Goal: Task Accomplishment & Management: Manage account settings

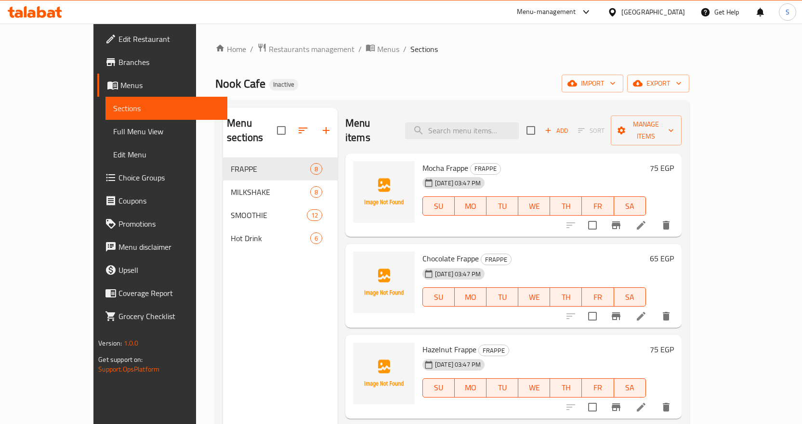
click at [533, 90] on div "Nook Cafe Inactive import export" at bounding box center [452, 84] width 474 height 18
click at [615, 84] on span "import" at bounding box center [592, 84] width 46 height 12
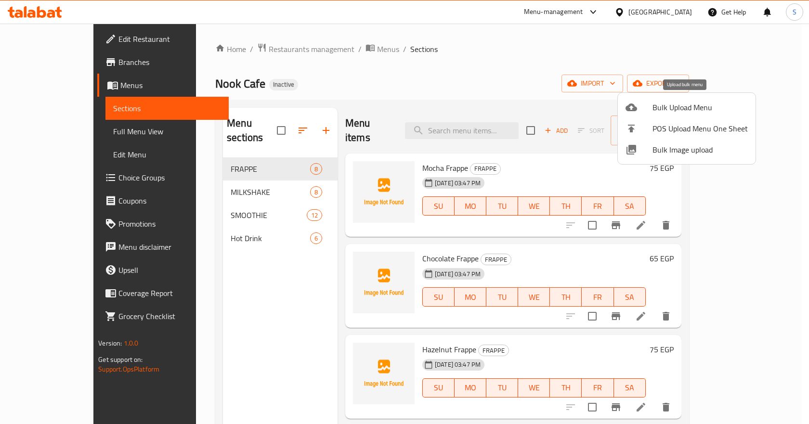
click at [661, 107] on span "Bulk Upload Menu" at bounding box center [699, 108] width 95 height 12
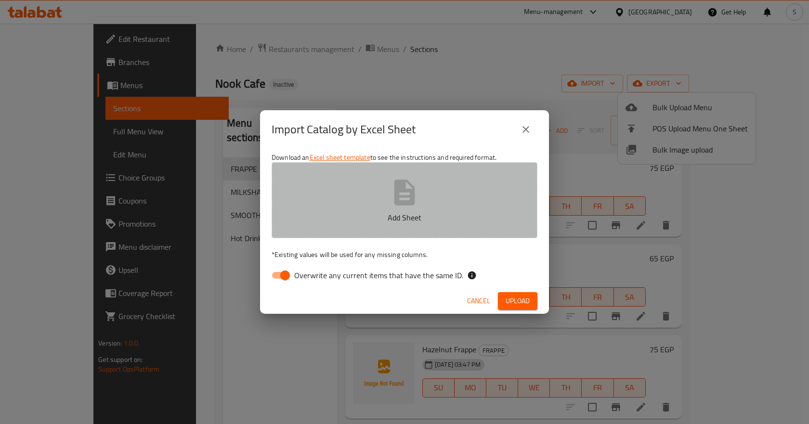
click at [410, 197] on icon "button" at bounding box center [404, 193] width 21 height 26
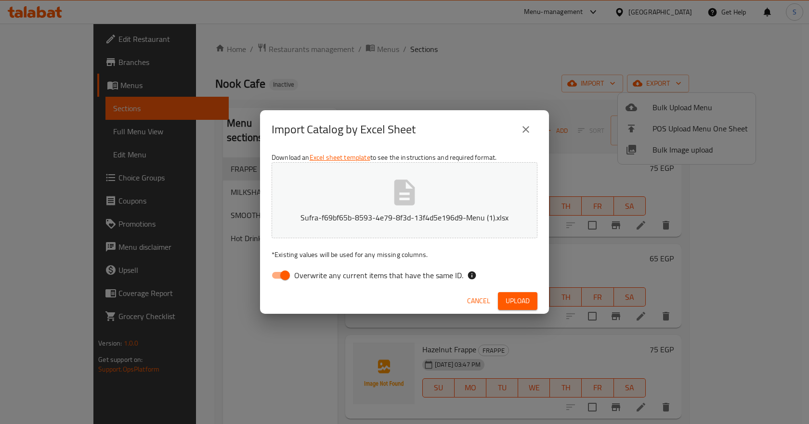
click at [285, 275] on input "Overwrite any current items that have the same ID." at bounding box center [285, 275] width 55 height 18
checkbox input "false"
click at [531, 302] on button "Upload" at bounding box center [517, 301] width 39 height 18
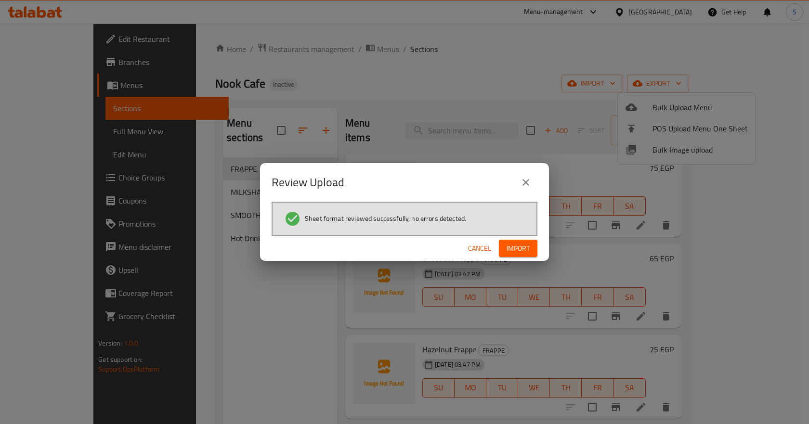
click at [520, 245] on span "Import" at bounding box center [517, 249] width 23 height 12
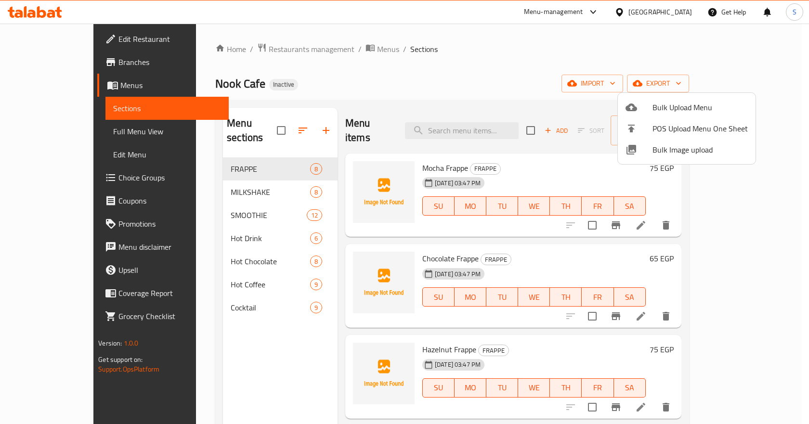
click at [414, 25] on div at bounding box center [404, 212] width 809 height 424
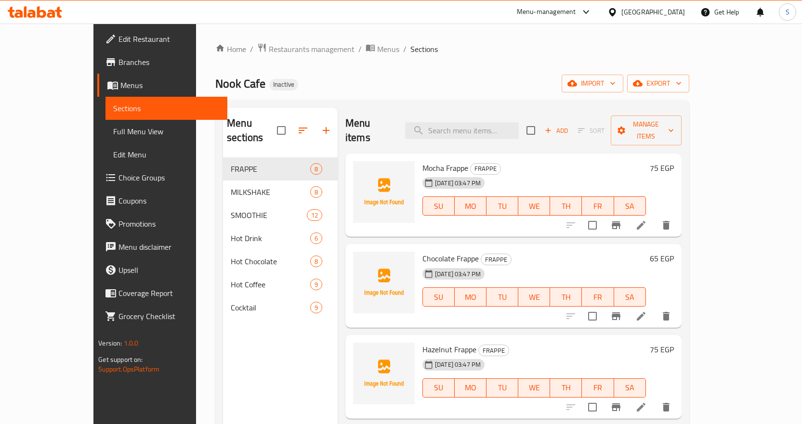
click at [413, 44] on ol "Home / Restaurants management / Menus / Sections" at bounding box center [452, 49] width 474 height 13
click at [485, 75] on div "Nook Cafe Inactive import export" at bounding box center [452, 84] width 474 height 18
click at [297, 125] on icon "button" at bounding box center [303, 131] width 12 height 12
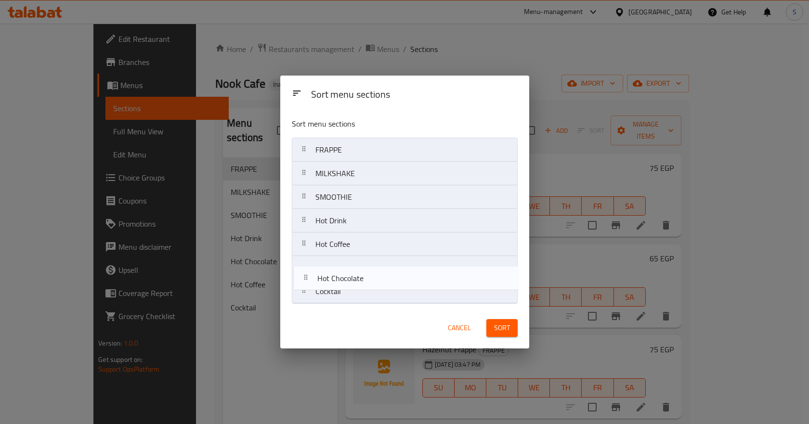
drag, startPoint x: 388, startPoint y: 245, endPoint x: 390, endPoint y: 284, distance: 38.6
click at [390, 284] on nav "FRAPPE MILKSHAKE SMOOTHIE Hot Drink Hot Chocolate Hot Coffee Cocktail" at bounding box center [405, 221] width 226 height 166
drag, startPoint x: 378, startPoint y: 245, endPoint x: 388, endPoint y: 270, distance: 27.3
click at [388, 270] on nav "FRAPPE MILKSHAKE SMOOTHIE Hot Drink Hot Coffee Hot Chocolate Cocktail" at bounding box center [405, 221] width 226 height 166
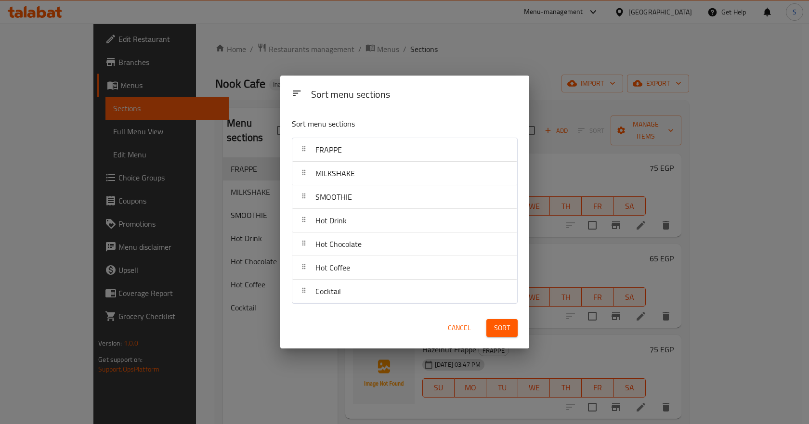
click at [512, 331] on button "Sort" at bounding box center [501, 328] width 31 height 18
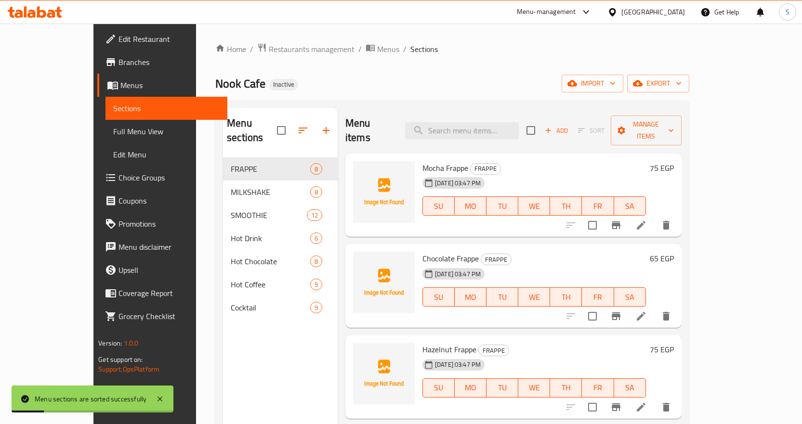
click at [547, 71] on div "Home / Restaurants management / Menus / Sections Nook Cafe Inactive import expo…" at bounding box center [452, 291] width 474 height 497
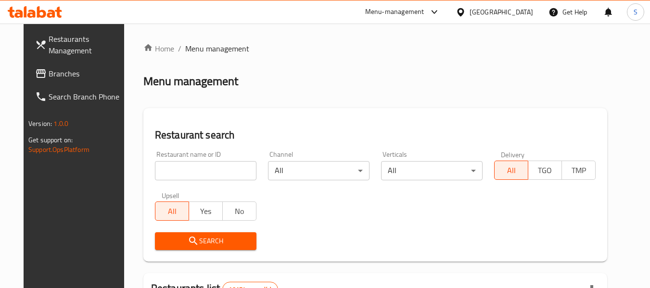
click at [49, 72] on span "Branches" at bounding box center [87, 74] width 76 height 12
click at [455, 74] on div "Menu management" at bounding box center [375, 81] width 464 height 15
click at [39, 68] on span "Branches" at bounding box center [81, 74] width 85 height 12
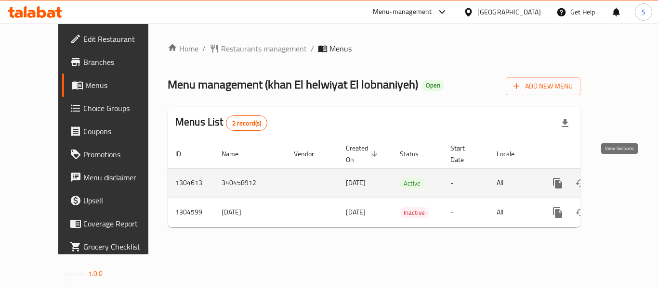
click at [622, 179] on icon "enhanced table" at bounding box center [626, 183] width 9 height 9
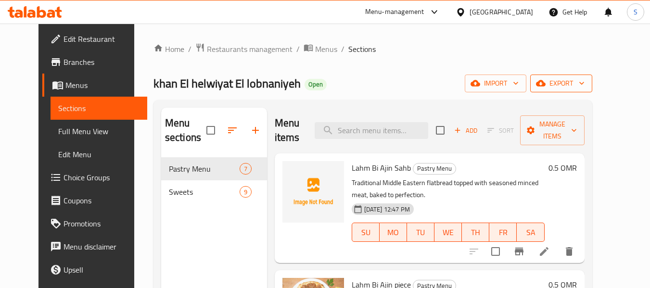
click at [585, 85] on span "export" at bounding box center [561, 84] width 47 height 12
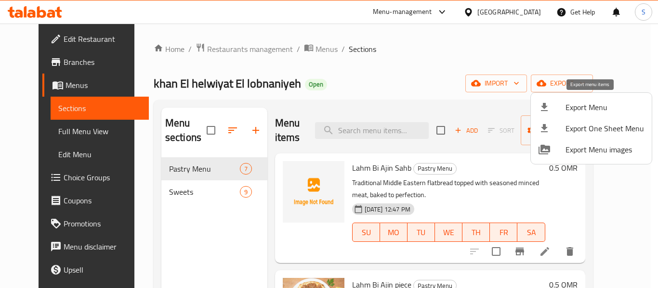
click at [558, 108] on div at bounding box center [551, 108] width 27 height 12
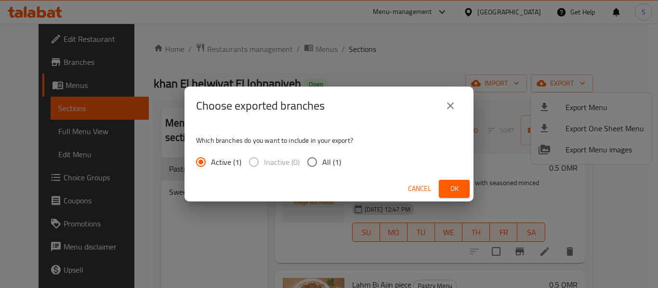
click at [329, 159] on span "All (1)" at bounding box center [331, 162] width 19 height 12
click at [322, 159] on input "All (1)" at bounding box center [312, 162] width 20 height 20
radio input "true"
click at [458, 185] on span "Ok" at bounding box center [453, 189] width 15 height 12
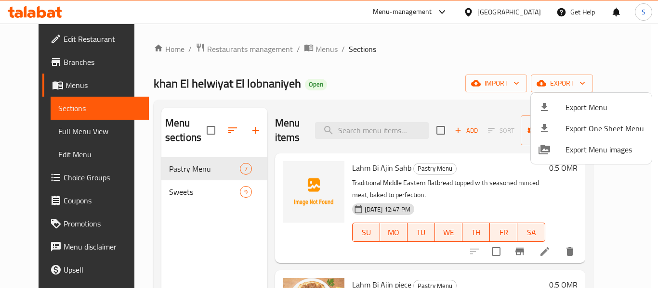
click at [55, 52] on div at bounding box center [329, 144] width 658 height 288
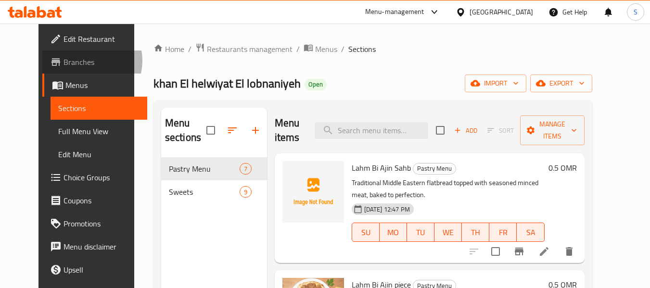
click at [64, 61] on span "Branches" at bounding box center [102, 62] width 76 height 12
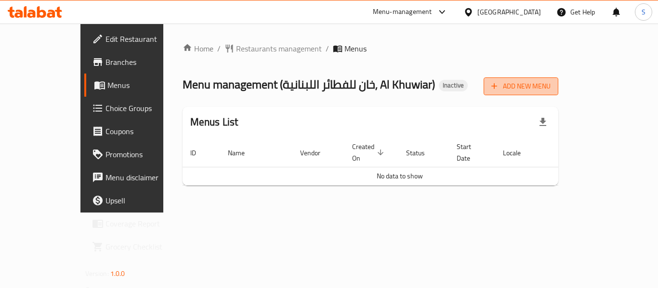
click at [550, 91] on span "Add New Menu" at bounding box center [520, 86] width 59 height 12
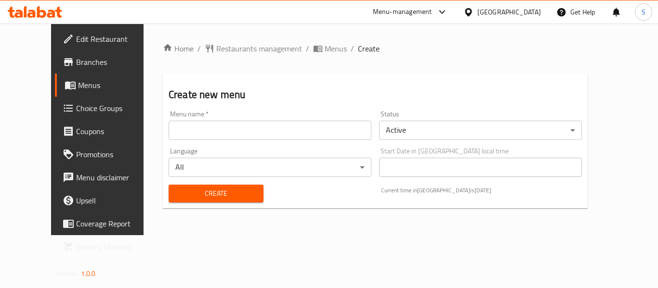
click at [312, 134] on input "text" at bounding box center [269, 130] width 203 height 19
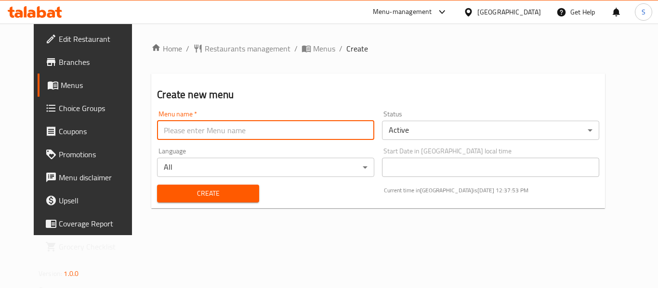
click at [205, 128] on input "text" at bounding box center [265, 130] width 217 height 19
type input "Menu"
click at [181, 196] on span "Create" at bounding box center [208, 194] width 86 height 12
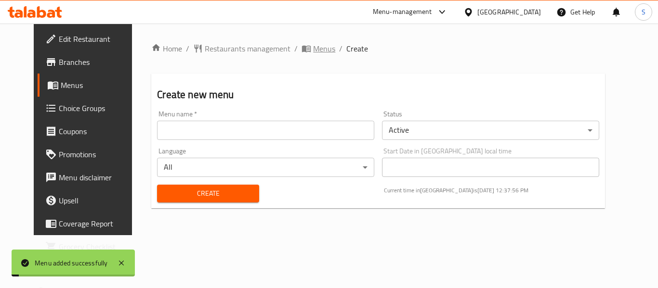
click at [313, 53] on span "Menus" at bounding box center [324, 49] width 22 height 12
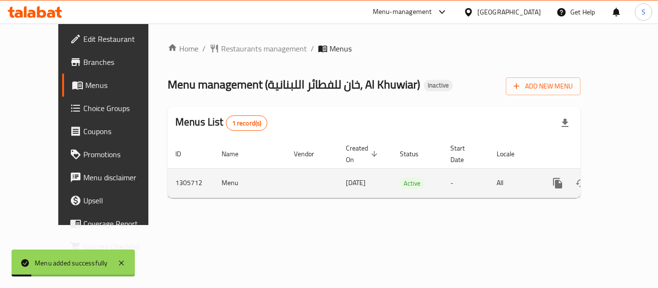
click at [622, 179] on icon "enhanced table" at bounding box center [626, 183] width 9 height 9
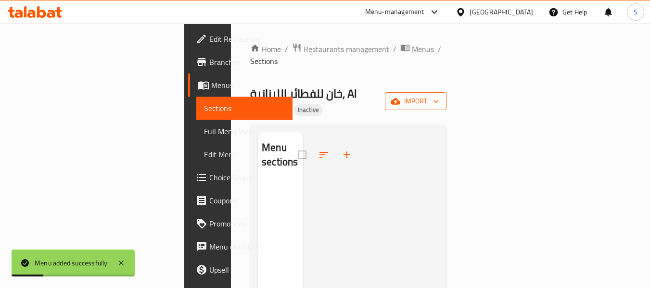
click at [439, 95] on span "import" at bounding box center [416, 101] width 46 height 12
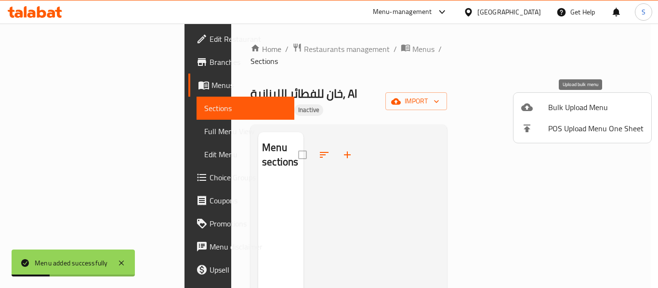
click at [545, 109] on div at bounding box center [534, 108] width 27 height 12
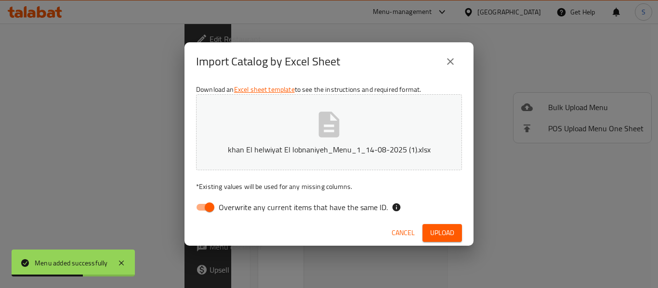
click at [208, 208] on input "Overwrite any current items that have the same ID." at bounding box center [209, 207] width 55 height 18
checkbox input "false"
click at [440, 225] on button "Upload" at bounding box center [441, 233] width 39 height 18
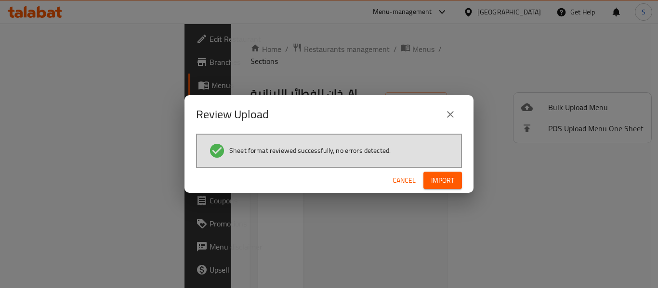
click at [463, 175] on div "Cancel Import" at bounding box center [328, 181] width 289 height 26
click at [449, 184] on span "Import" at bounding box center [442, 181] width 23 height 12
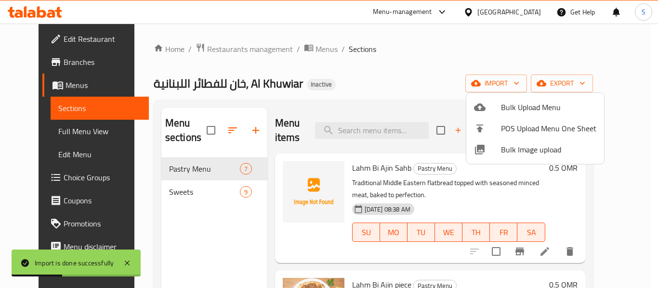
click at [368, 66] on div at bounding box center [329, 144] width 658 height 288
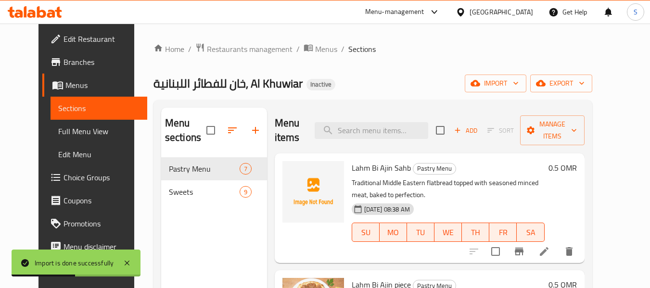
click at [66, 132] on span "Full Menu View" at bounding box center [98, 132] width 81 height 12
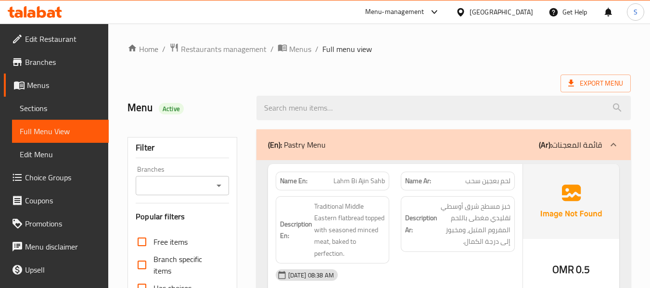
click at [191, 182] on input "Branches" at bounding box center [174, 185] width 71 height 13
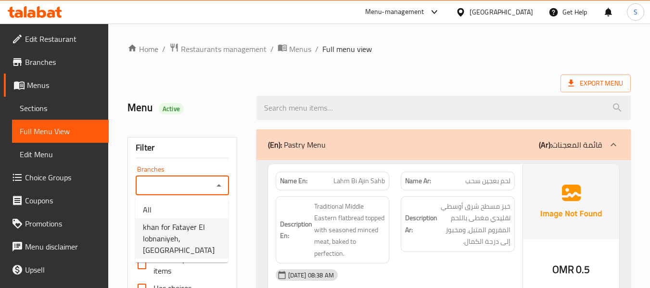
click at [164, 230] on span "khan for Fatayer El lobnaniyeh, Al Khuwayr North" at bounding box center [182, 238] width 78 height 35
type input "khan for Fatayer El lobnaniyeh, Al Khuwayr North"
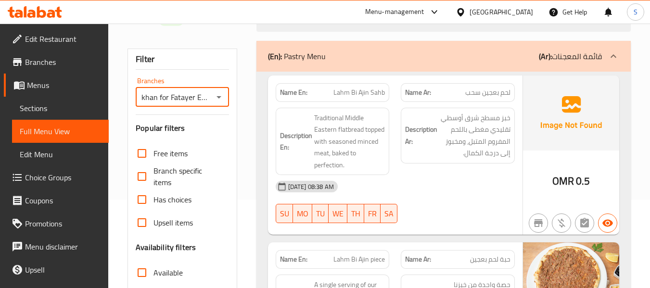
scroll to position [144, 0]
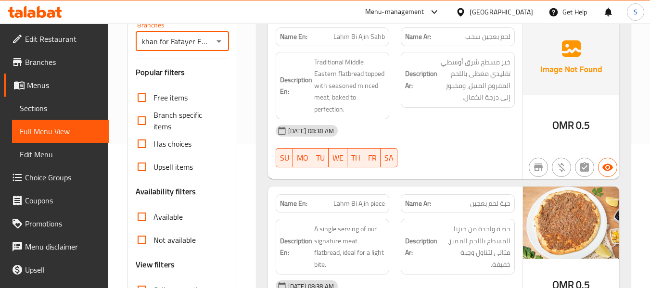
click at [142, 245] on input "Not available" at bounding box center [141, 240] width 23 height 23
checkbox input "true"
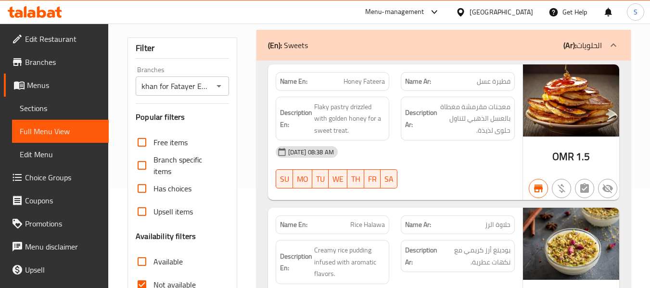
scroll to position [0, 0]
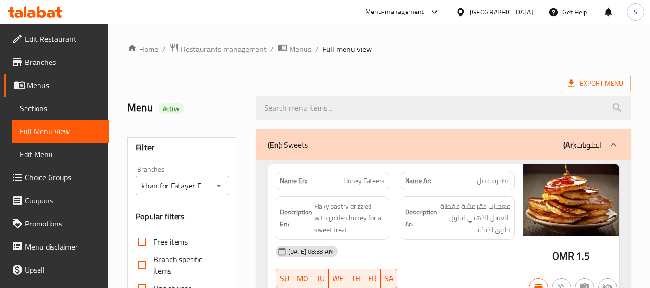
click at [512, 152] on div "(En): Sweets (Ar): الحلويات" at bounding box center [444, 145] width 375 height 31
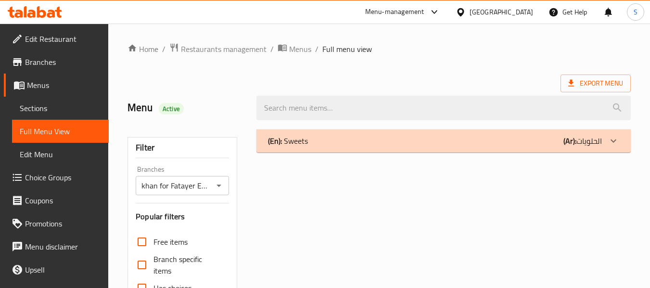
click at [492, 142] on div "(En): Sweets (Ar): الحلويات" at bounding box center [435, 141] width 334 height 12
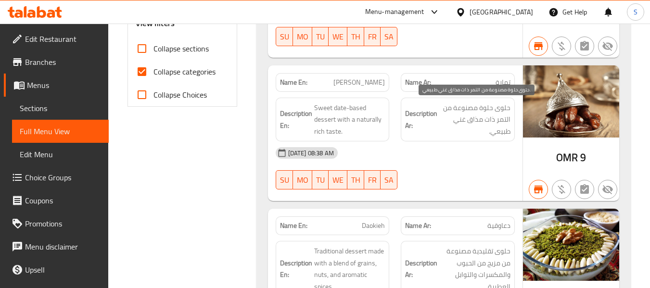
scroll to position [493, 0]
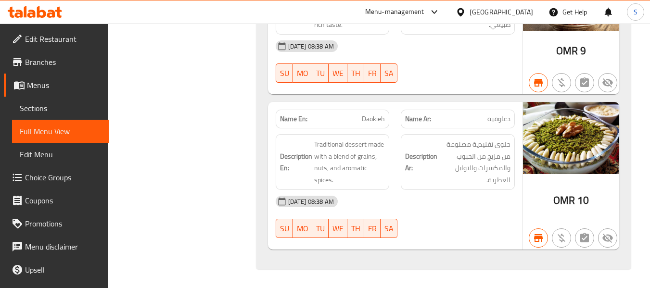
click at [43, 39] on span "Edit Restaurant" at bounding box center [63, 39] width 76 height 12
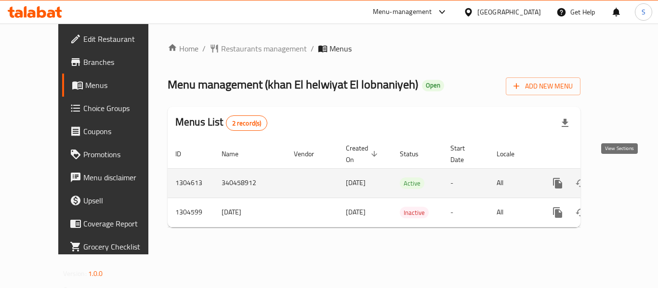
click at [622, 178] on icon "enhanced table" at bounding box center [627, 184] width 12 height 12
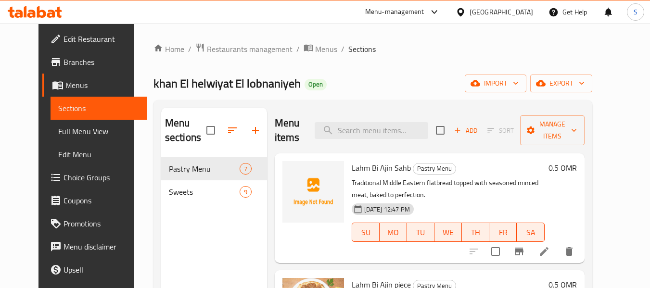
click at [86, 139] on link "Full Menu View" at bounding box center [99, 131] width 97 height 23
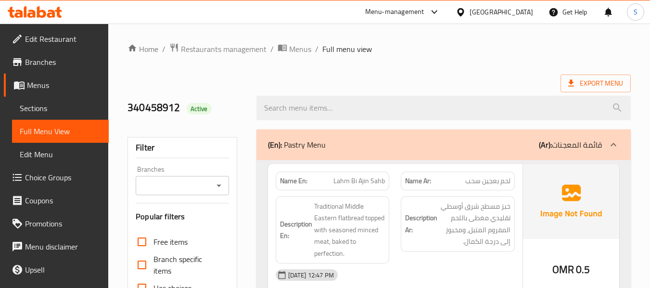
click at [196, 182] on input "Branches" at bounding box center [174, 185] width 71 height 13
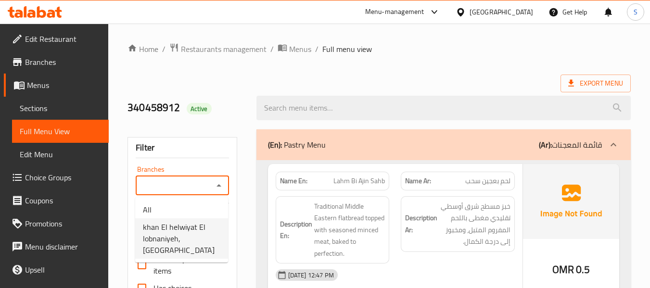
click at [192, 236] on span "khan El helwiyat El lobnaniyeh, [GEOGRAPHIC_DATA]" at bounding box center [182, 238] width 78 height 35
type input "khan El helwiyat El lobnaniyeh, [GEOGRAPHIC_DATA]"
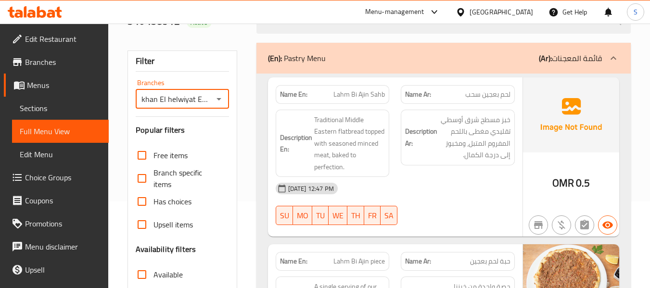
scroll to position [144, 0]
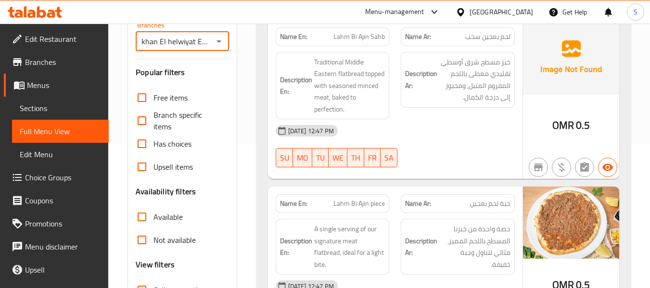
click at [142, 243] on input "Not available" at bounding box center [141, 240] width 23 height 23
checkbox input "true"
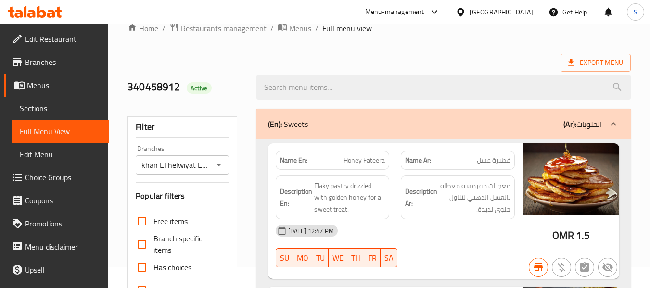
scroll to position [0, 0]
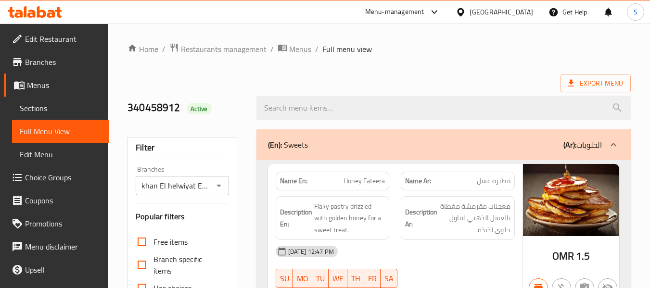
click at [452, 142] on div "(En): Sweets (Ar): الحلويات" at bounding box center [435, 145] width 334 height 12
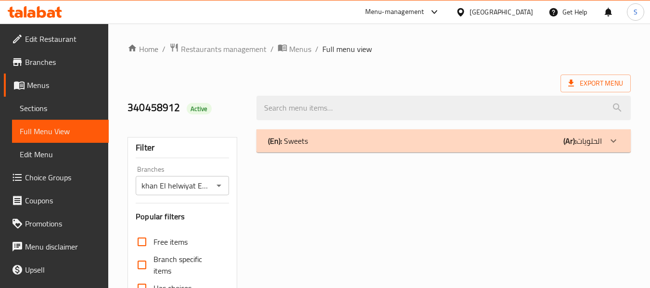
click at [413, 146] on div "(En): Sweets (Ar): الحلويات" at bounding box center [435, 141] width 334 height 12
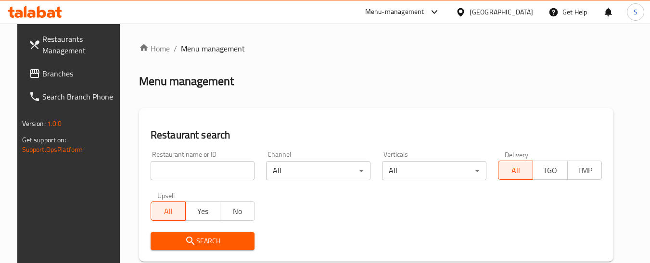
click at [62, 76] on span "Branches" at bounding box center [80, 74] width 76 height 12
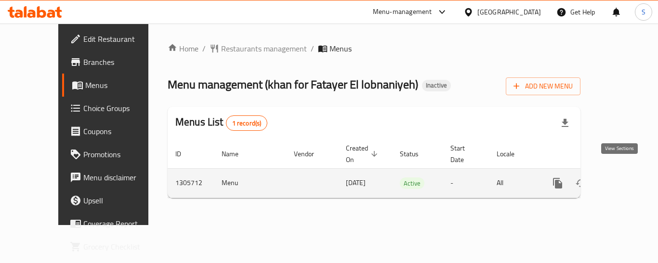
click at [622, 179] on icon "enhanced table" at bounding box center [626, 183] width 9 height 9
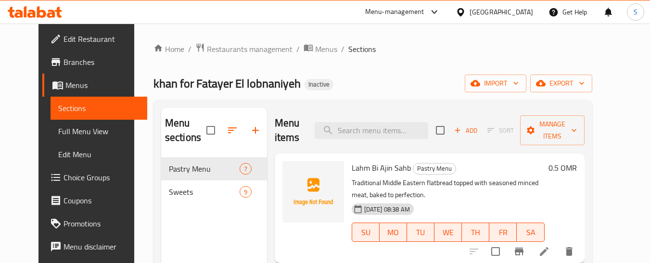
click at [58, 127] on span "Full Menu View" at bounding box center [98, 132] width 81 height 12
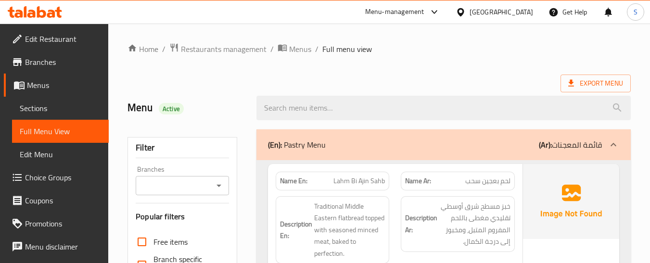
click at [170, 186] on input "Branches" at bounding box center [174, 185] width 71 height 13
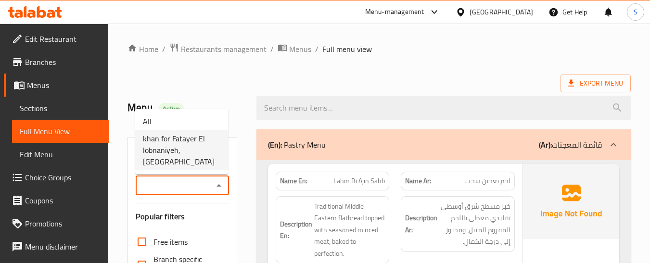
click at [187, 145] on span "khan for Fatayer El lobnaniyeh, Al Khuwayr North" at bounding box center [182, 150] width 78 height 35
type input "khan for Fatayer El lobnaniyeh, Al Khuwayr North"
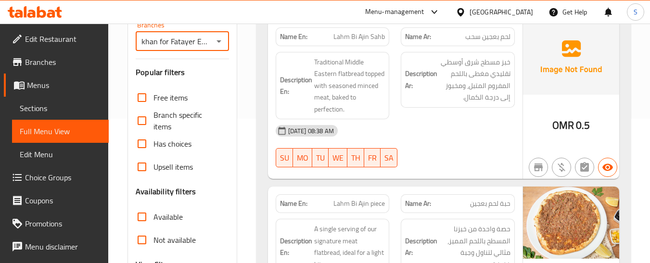
scroll to position [193, 0]
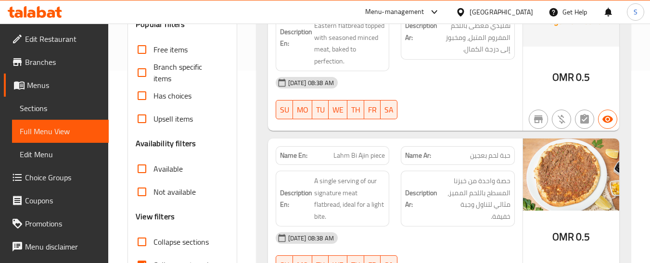
click at [148, 191] on input "Not available" at bounding box center [141, 192] width 23 height 23
checkbox input "true"
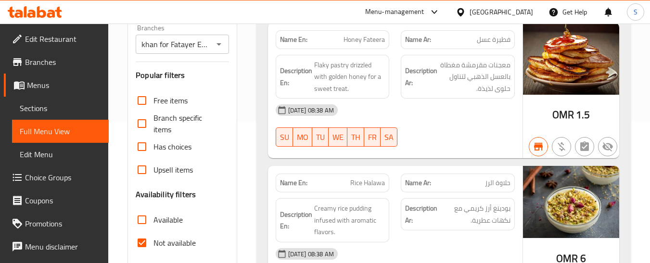
scroll to position [48, 0]
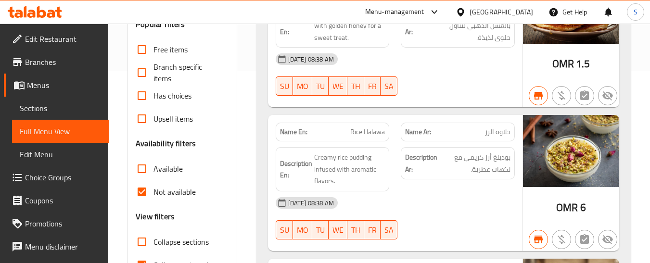
scroll to position [289, 0]
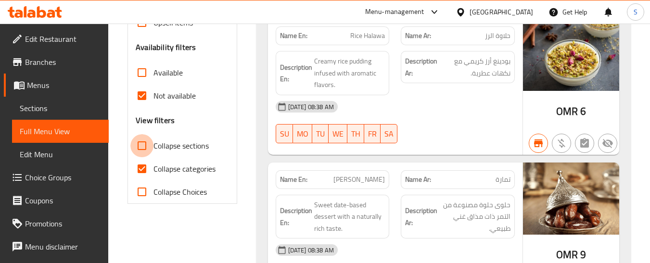
click at [141, 138] on input "Collapse sections" at bounding box center [141, 145] width 23 height 23
checkbox input "true"
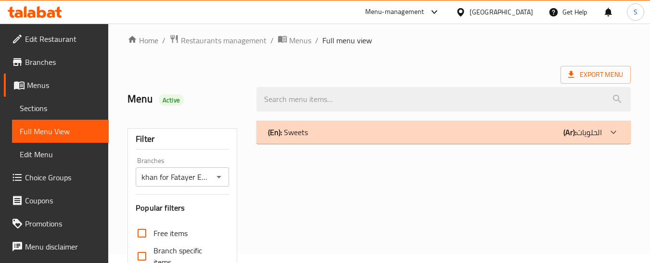
scroll to position [8, 0]
click at [193, 176] on input "khan for Fatayer El lobnaniyeh, Al Khuwayr North" at bounding box center [174, 177] width 71 height 13
click at [220, 174] on icon "Open" at bounding box center [219, 178] width 12 height 12
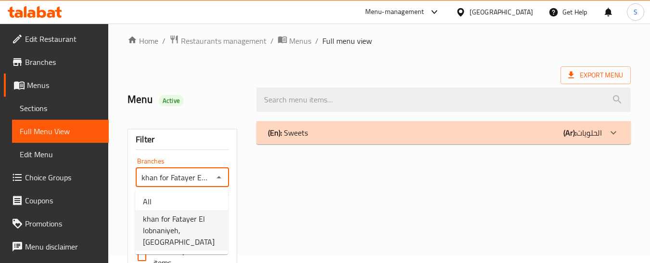
click at [178, 229] on span "khan for Fatayer El lobnaniyeh, Al Khuwayr North" at bounding box center [182, 230] width 78 height 35
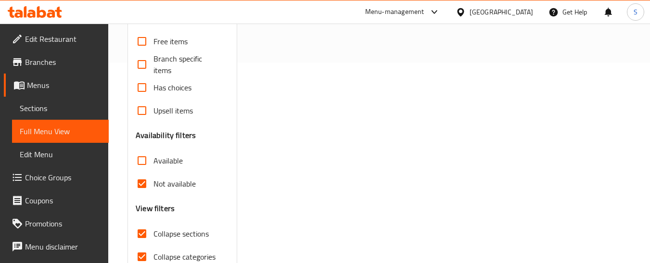
click at [319, 150] on div "(En): Sweets (Ar): الحلويات Name En: Honey Fateera Name Ar: فطيرة عسل Descripti…" at bounding box center [444, 110] width 386 height 375
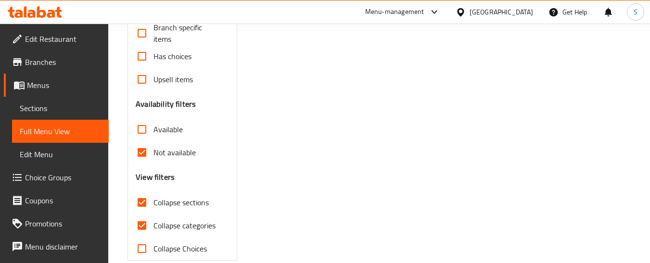
scroll to position [249, 0]
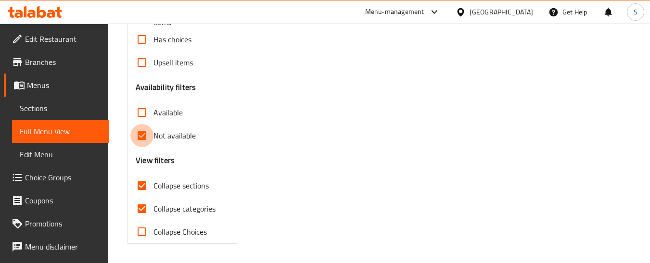
click at [138, 140] on input "Not available" at bounding box center [141, 135] width 23 height 23
checkbox input "false"
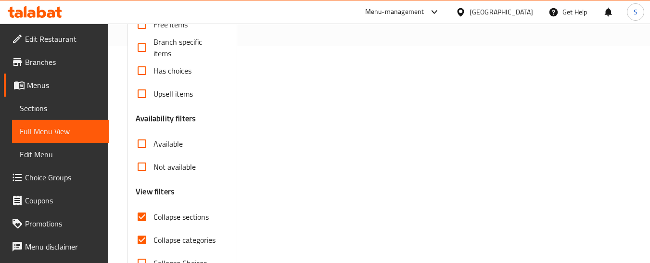
scroll to position [201, 0]
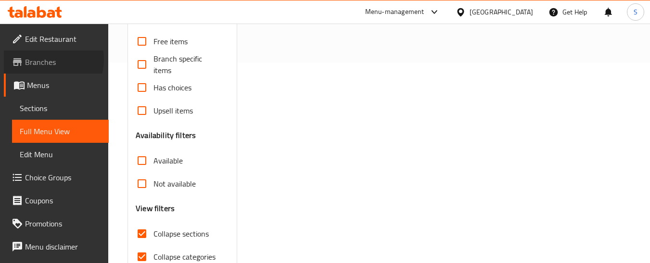
click at [47, 60] on span "Branches" at bounding box center [63, 62] width 76 height 12
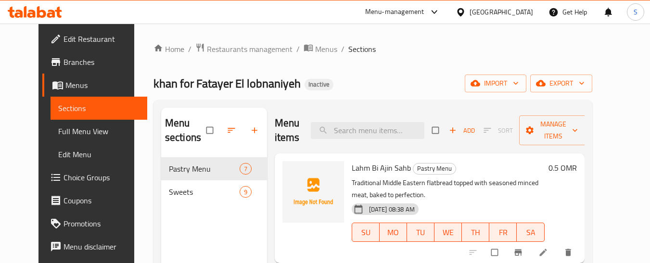
click at [37, 11] on icon at bounding box center [35, 12] width 54 height 12
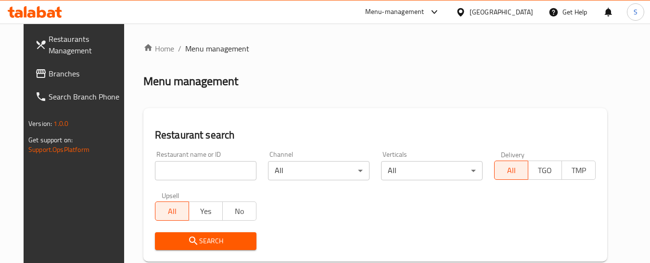
click at [49, 76] on span "Branches" at bounding box center [87, 74] width 76 height 12
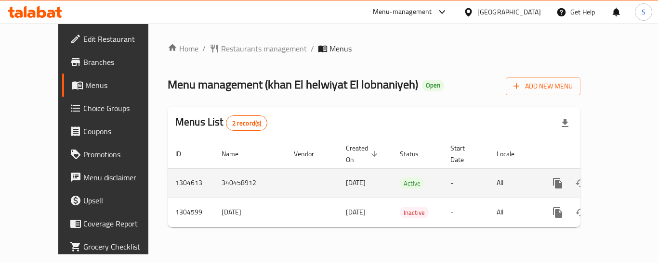
click at [621, 178] on icon "enhanced table" at bounding box center [627, 184] width 12 height 12
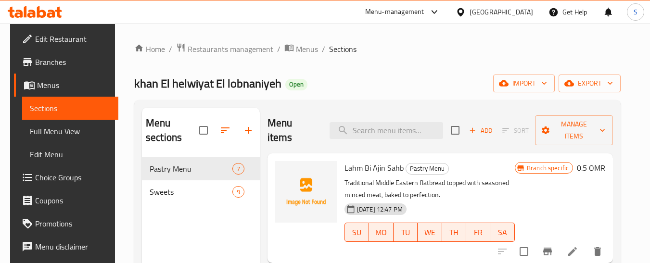
click at [53, 132] on span "Full Menu View" at bounding box center [70, 132] width 81 height 12
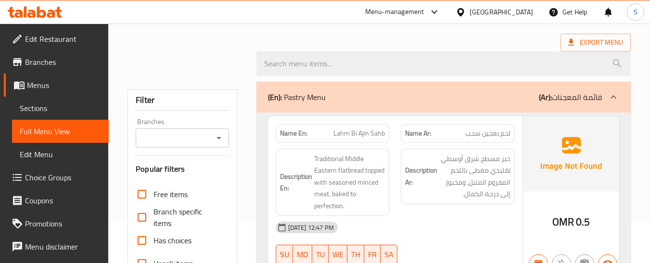
scroll to position [144, 0]
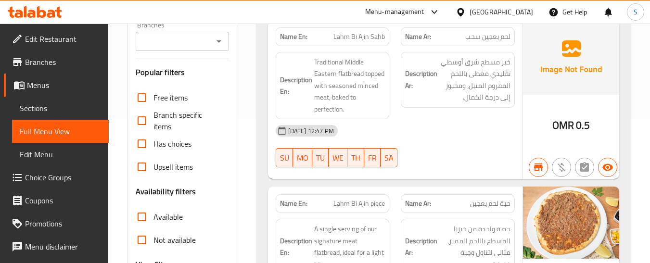
click at [193, 32] on div "Branches" at bounding box center [182, 41] width 93 height 19
click at [195, 45] on input "Branches" at bounding box center [174, 41] width 71 height 13
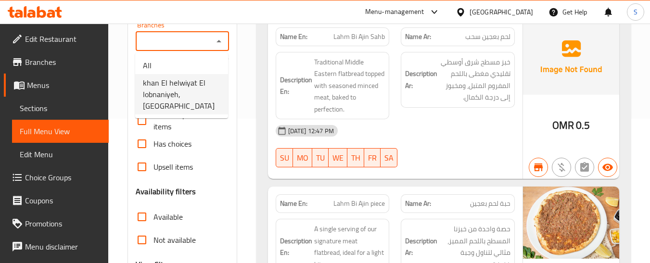
click at [185, 93] on span "khan El helwiyat El lobnaniyeh, [GEOGRAPHIC_DATA]" at bounding box center [182, 94] width 78 height 35
type input "khan El helwiyat El lobnaniyeh, [GEOGRAPHIC_DATA]"
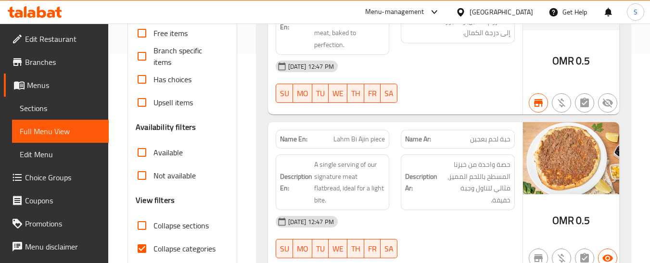
scroll to position [289, 0]
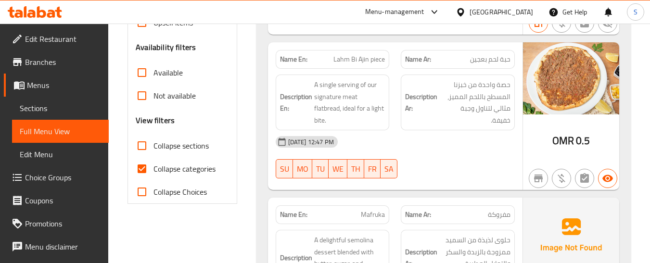
click at [143, 95] on input "Not available" at bounding box center [141, 95] width 23 height 23
checkbox input "true"
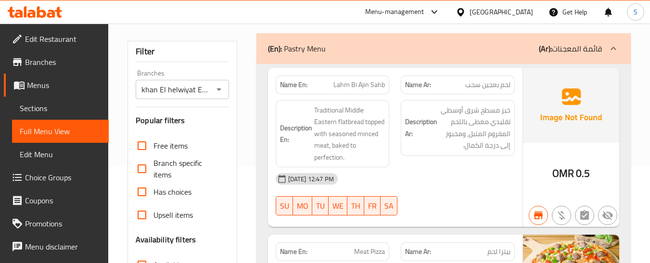
scroll to position [0, 0]
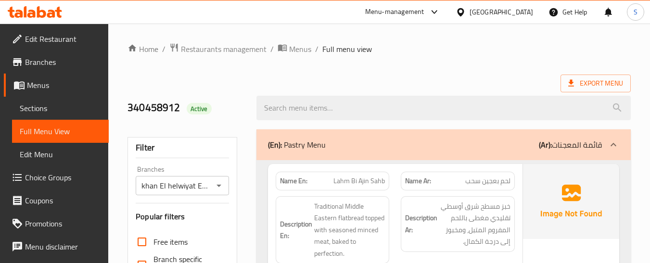
click at [188, 190] on input "khan El helwiyat El lobnaniyeh, Al Khuwayr North" at bounding box center [174, 185] width 71 height 13
click at [422, 85] on div "Export Menu" at bounding box center [380, 84] width 504 height 18
click at [449, 144] on div "(En): Pastry Menu (Ar): قائمة المعجنات" at bounding box center [435, 145] width 334 height 12
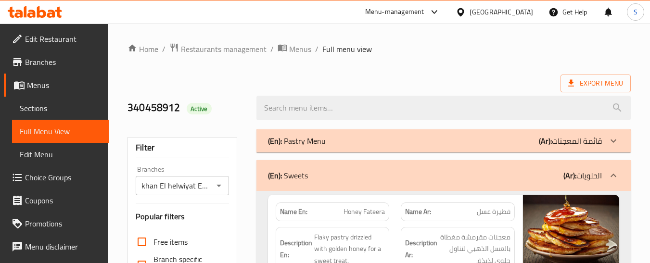
click at [402, 186] on div "(En): Sweets (Ar): الحلويات" at bounding box center [444, 175] width 375 height 31
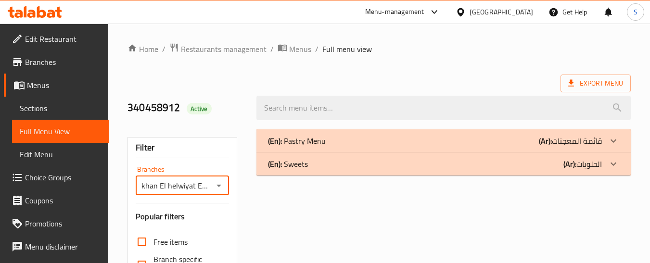
click at [186, 180] on input "khan El helwiyat El lobnaniyeh, Al Khuwayr North" at bounding box center [174, 185] width 71 height 13
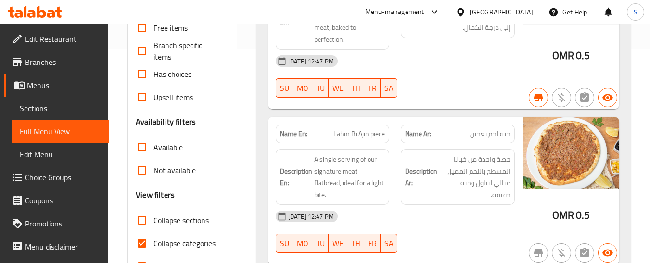
scroll to position [289, 0]
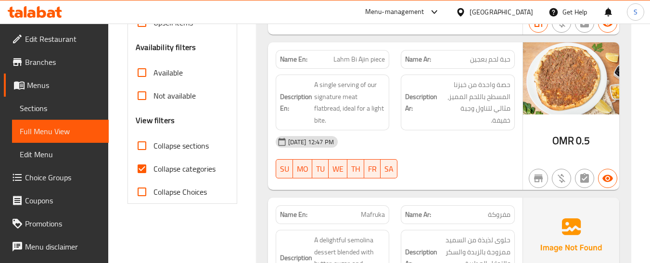
click at [142, 147] on input "Collapse sections" at bounding box center [141, 145] width 23 height 23
checkbox input "true"
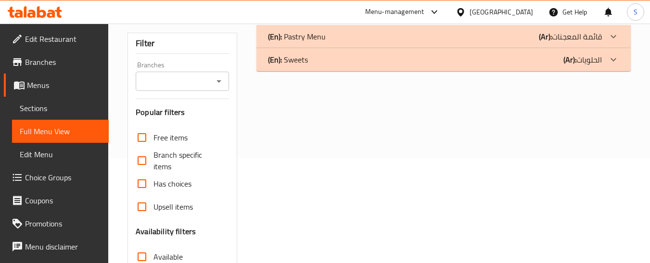
scroll to position [201, 0]
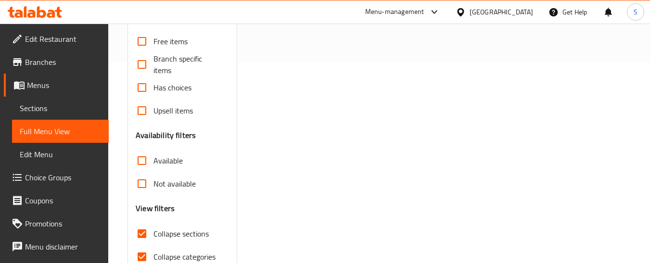
click at [141, 190] on input "Not available" at bounding box center [141, 183] width 23 height 23
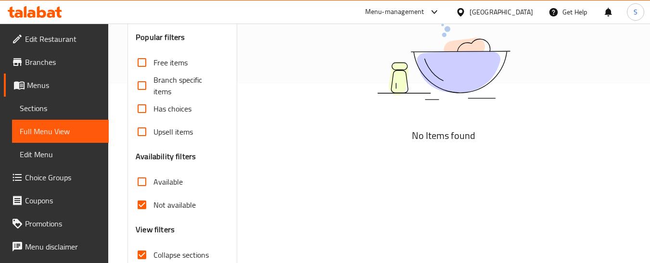
scroll to position [249, 0]
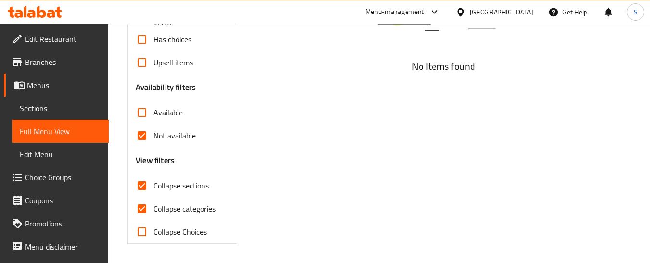
click at [143, 137] on input "Not available" at bounding box center [141, 135] width 23 height 23
checkbox input "false"
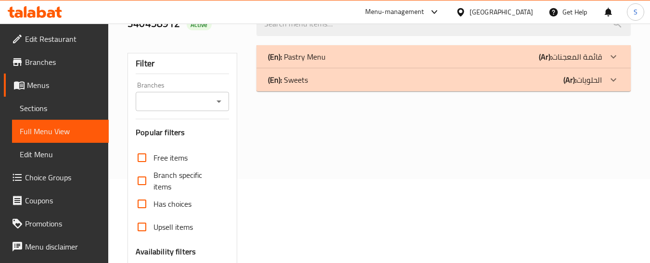
scroll to position [8, 0]
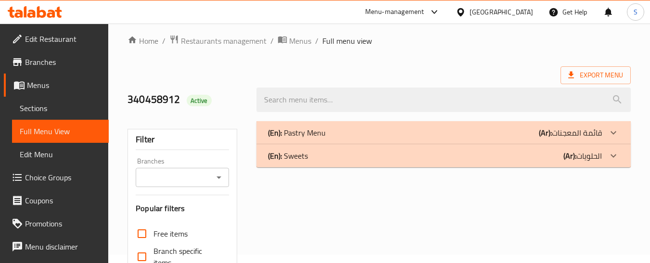
click at [183, 178] on input "Branches" at bounding box center [174, 177] width 71 height 13
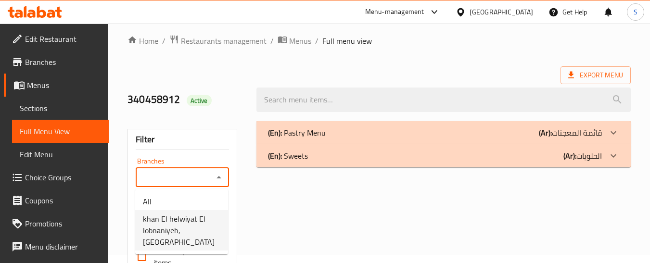
click at [195, 220] on span "khan El helwiyat El lobnaniyeh, [GEOGRAPHIC_DATA]" at bounding box center [182, 230] width 78 height 35
type input "khan El helwiyat El lobnaniyeh, [GEOGRAPHIC_DATA]"
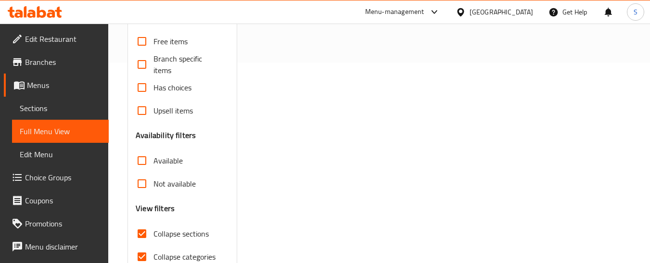
scroll to position [249, 0]
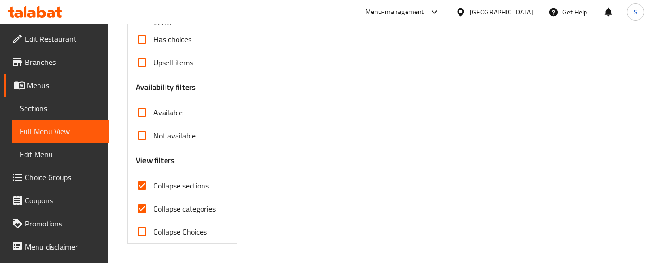
click at [140, 130] on input "Not available" at bounding box center [141, 135] width 23 height 23
checkbox input "true"
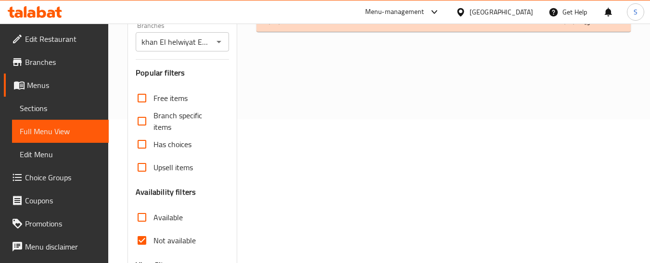
scroll to position [56, 0]
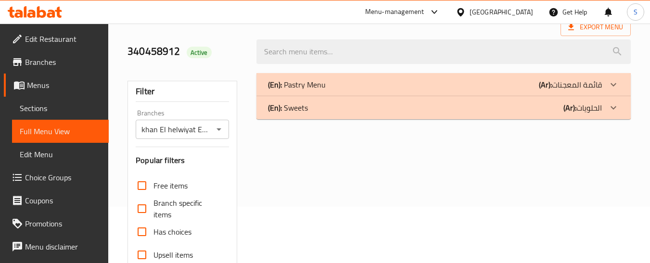
click at [541, 91] on div "(En): Sweets (Ar): الحلويات" at bounding box center [435, 85] width 334 height 12
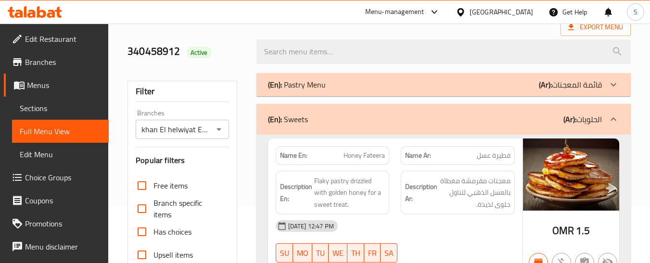
click at [433, 78] on div "(En): Pastry Menu (Ar): قائمة المعجنات" at bounding box center [444, 84] width 375 height 23
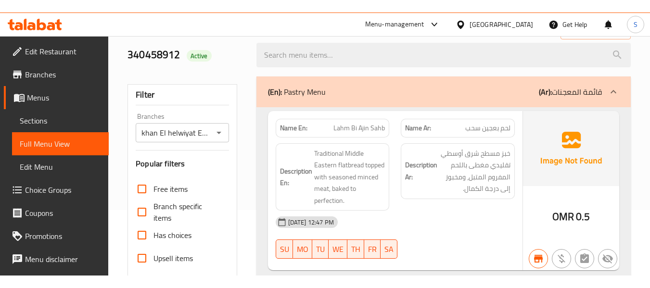
scroll to position [0, 0]
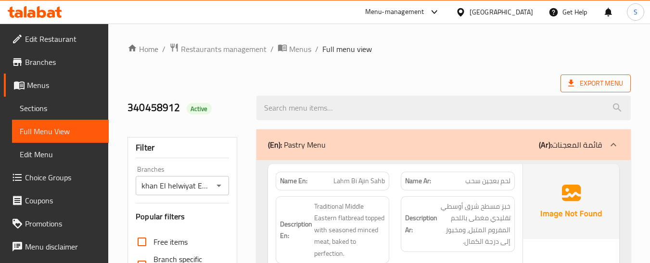
click at [597, 82] on span "Export Menu" at bounding box center [596, 84] width 55 height 12
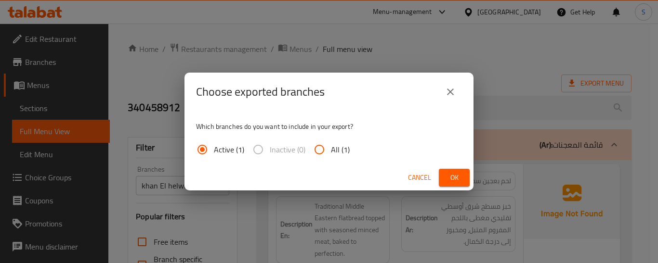
click at [324, 145] on input "All (1)" at bounding box center [319, 149] width 23 height 23
radio input "true"
click at [453, 178] on span "Ok" at bounding box center [453, 178] width 15 height 12
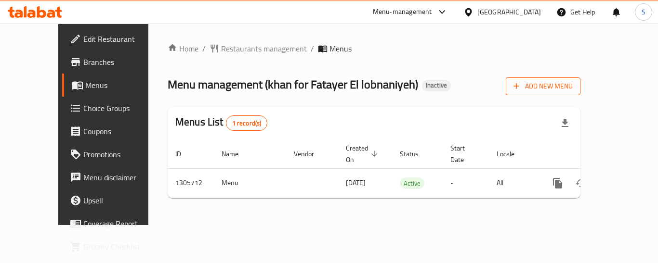
click at [572, 89] on span "Add New Menu" at bounding box center [542, 86] width 59 height 12
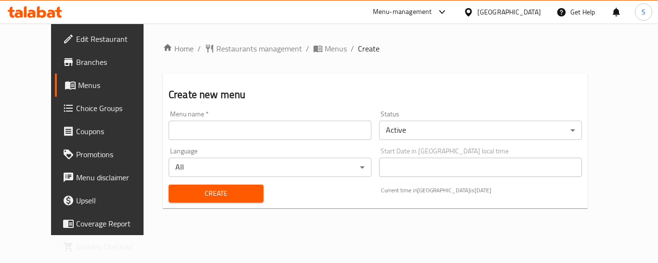
click at [344, 131] on input "text" at bounding box center [269, 130] width 203 height 19
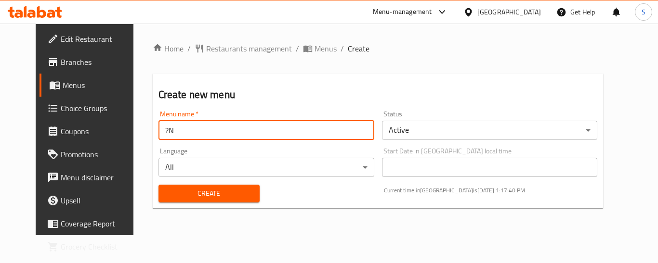
type input "?"
type input "New menu"
click at [191, 192] on span "Create" at bounding box center [209, 194] width 86 height 12
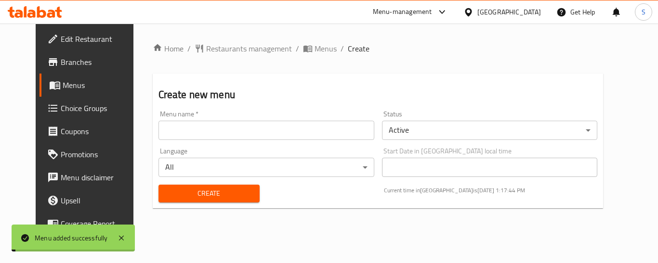
click at [314, 48] on span "Menus" at bounding box center [325, 49] width 22 height 12
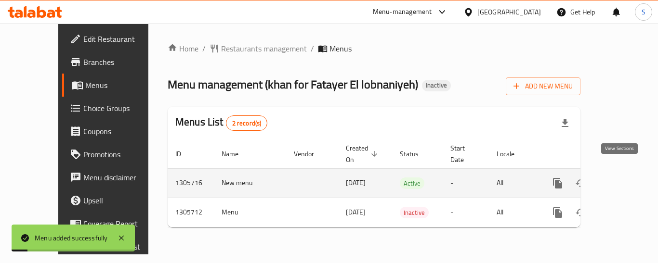
click at [624, 178] on icon "enhanced table" at bounding box center [627, 184] width 12 height 12
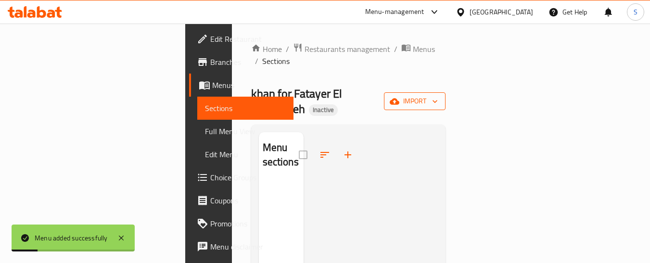
click at [438, 95] on span "import" at bounding box center [415, 101] width 46 height 12
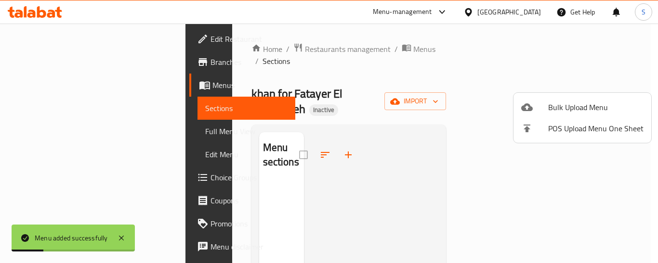
click at [545, 104] on div at bounding box center [534, 108] width 27 height 12
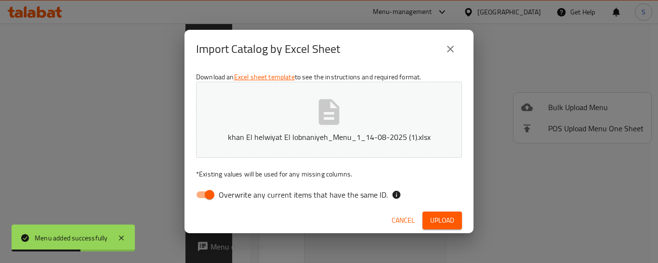
click at [212, 193] on input "Overwrite any current items that have the same ID." at bounding box center [209, 195] width 55 height 18
checkbox input "false"
click at [438, 226] on span "Upload" at bounding box center [442, 221] width 24 height 12
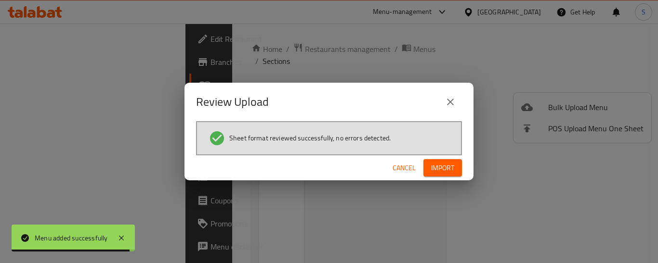
click at [449, 164] on span "Import" at bounding box center [442, 168] width 23 height 12
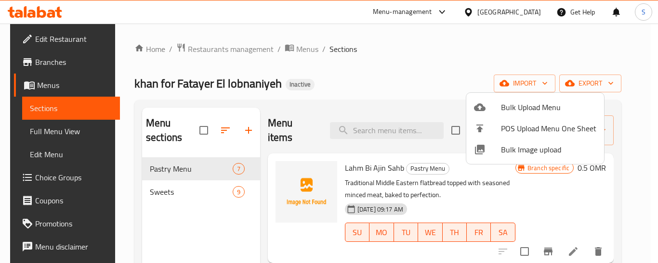
click at [296, 49] on div at bounding box center [329, 131] width 658 height 263
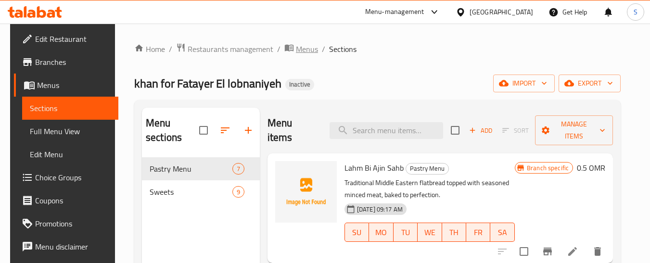
click at [296, 49] on span "Menus" at bounding box center [307, 49] width 22 height 12
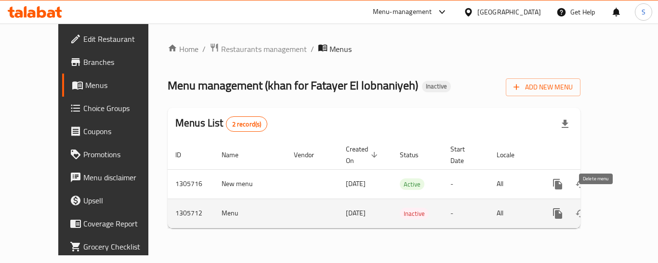
click at [600, 209] on icon "enhanced table" at bounding box center [603, 213] width 7 height 9
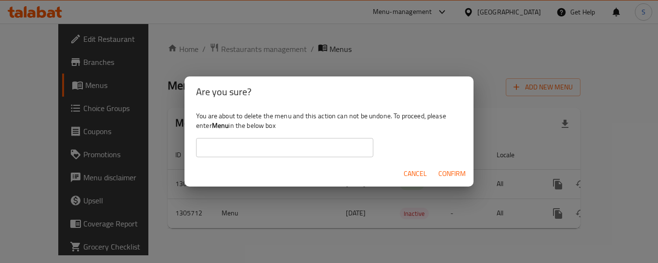
click at [220, 124] on b "Menu" at bounding box center [220, 125] width 17 height 13
copy div "Menu"
click at [278, 147] on input "text" at bounding box center [284, 147] width 177 height 19
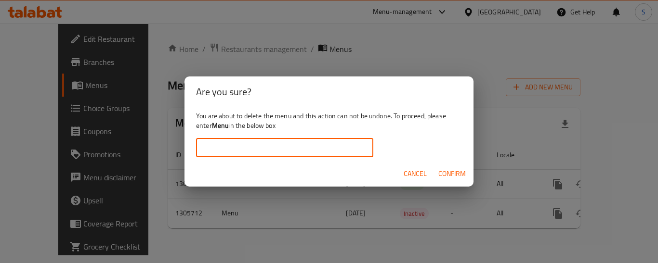
paste input "Menu"
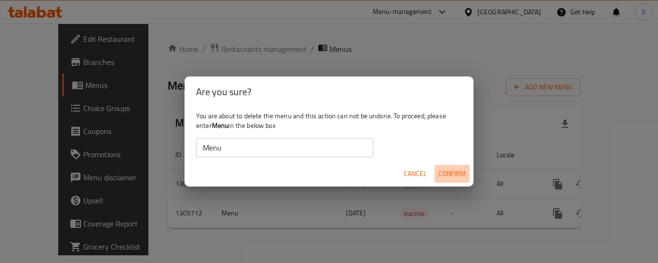
click at [459, 174] on span "Confirm" at bounding box center [451, 174] width 27 height 12
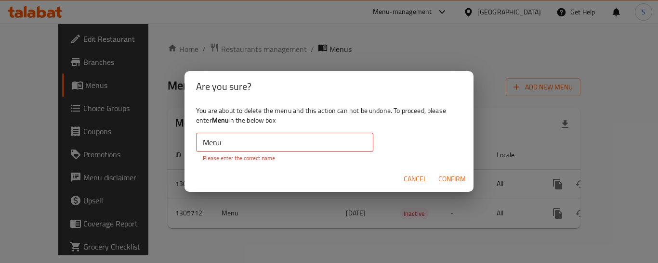
click at [202, 141] on input "Menu" at bounding box center [284, 142] width 177 height 19
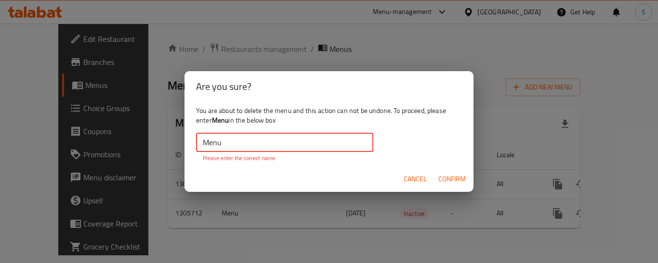
click at [236, 143] on input "Menu" at bounding box center [284, 142] width 177 height 19
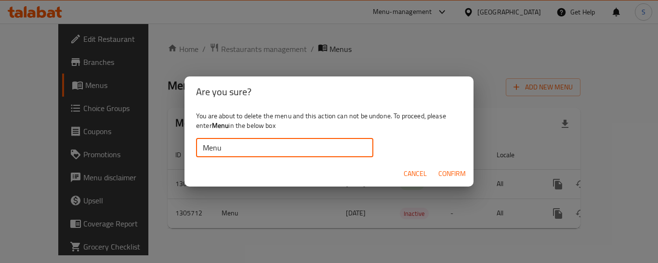
type input "Menu"
click at [460, 171] on span "Confirm" at bounding box center [451, 174] width 27 height 12
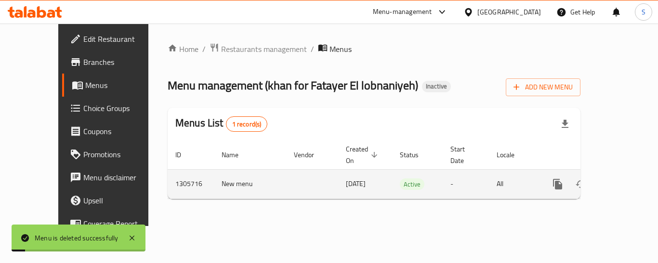
click at [622, 180] on icon "enhanced table" at bounding box center [626, 184] width 9 height 9
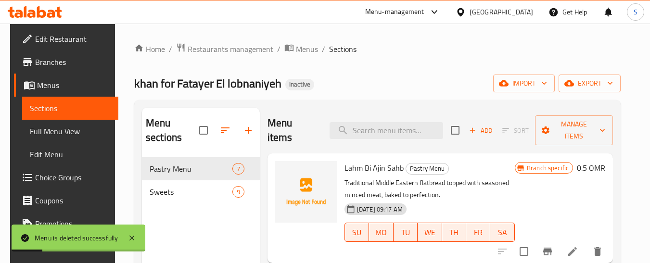
click at [66, 130] on span "Full Menu View" at bounding box center [70, 132] width 81 height 12
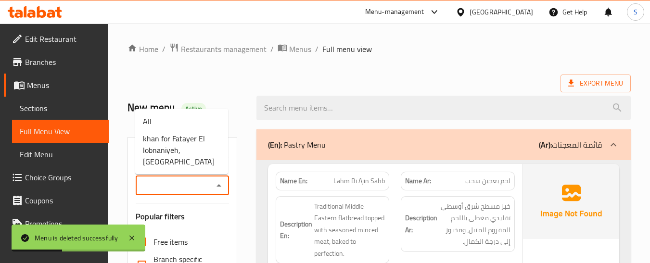
click at [184, 186] on input "Branches" at bounding box center [174, 185] width 71 height 13
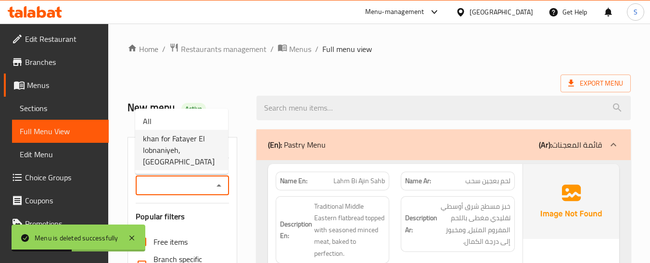
click at [185, 151] on span "khan for Fatayer El lobnaniyeh, Al Khuwayr North" at bounding box center [182, 150] width 78 height 35
type input "khan for Fatayer El lobnaniyeh, Al Khuwayr North"
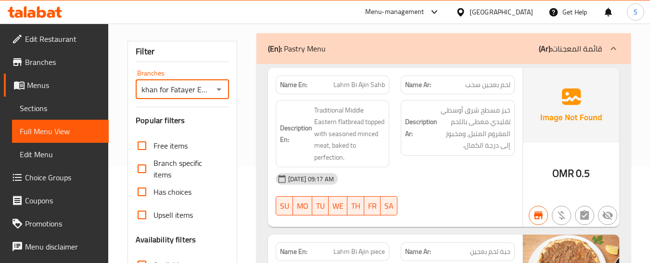
scroll to position [241, 0]
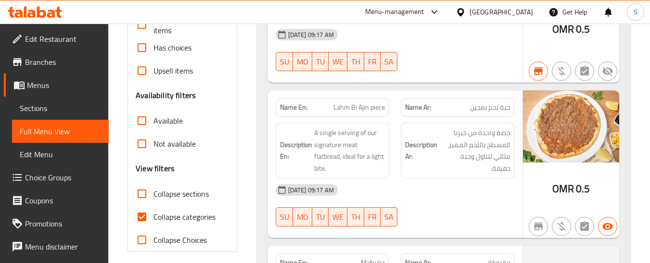
click at [138, 145] on input "Not available" at bounding box center [141, 143] width 23 height 23
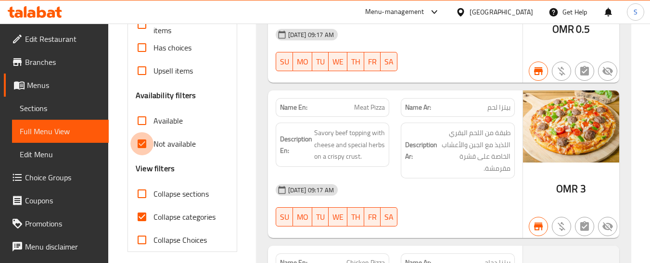
click at [141, 143] on input "Not available" at bounding box center [141, 143] width 23 height 23
checkbox input "false"
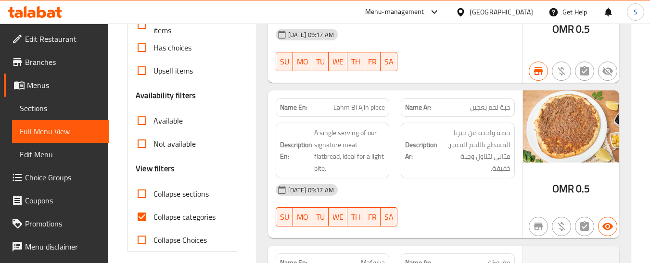
click at [140, 190] on input "Collapse sections" at bounding box center [141, 193] width 23 height 23
checkbox input "true"
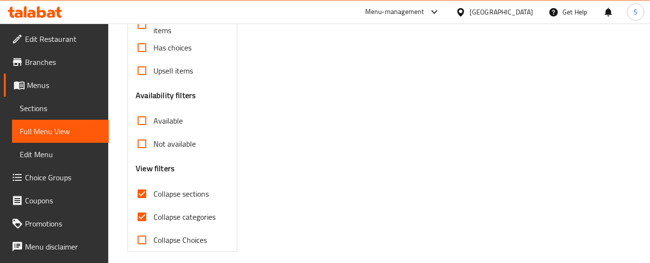
click at [142, 144] on input "Not available" at bounding box center [141, 143] width 23 height 23
checkbox input "true"
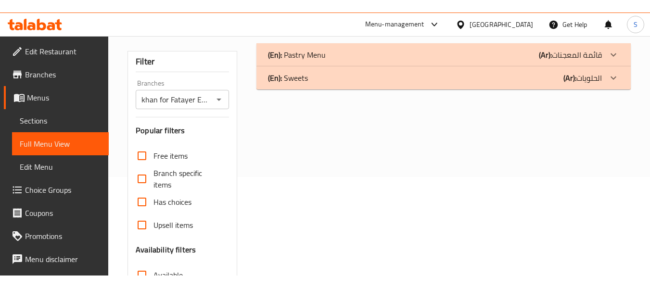
scroll to position [0, 0]
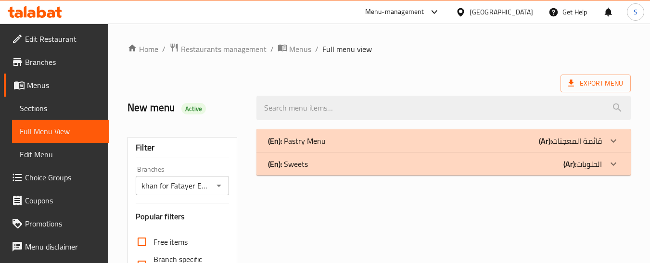
click at [326, 144] on div "(En): Pastry Menu (Ar): قائمة المعجنات" at bounding box center [435, 141] width 334 height 12
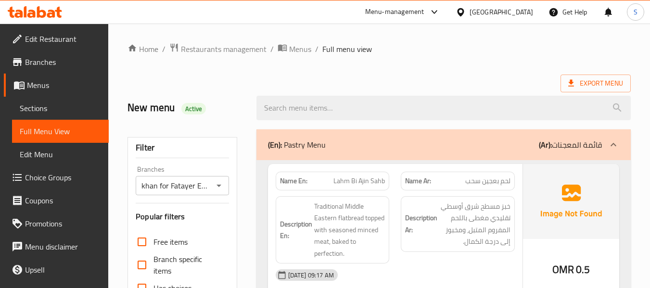
click at [26, 10] on icon at bounding box center [25, 11] width 3 height 11
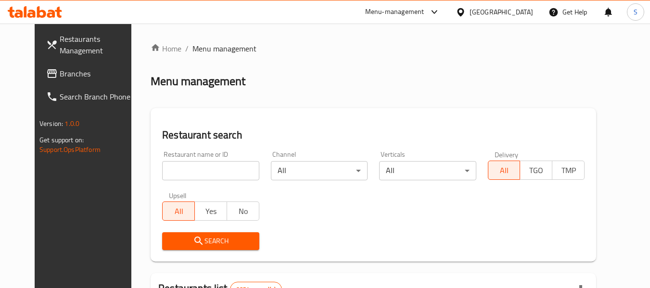
click at [60, 73] on span "Branches" at bounding box center [98, 74] width 76 height 12
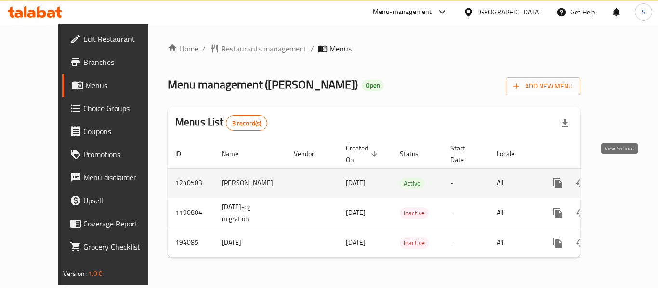
click at [622, 178] on icon "enhanced table" at bounding box center [627, 184] width 12 height 12
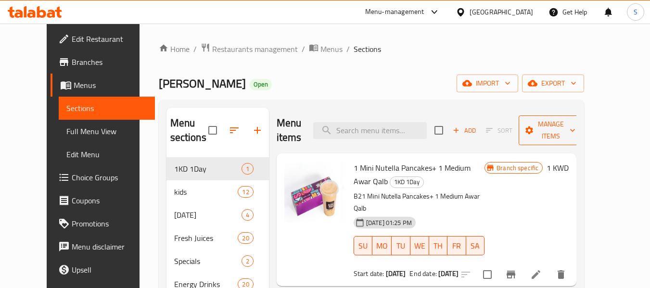
click at [576, 123] on span "Manage items" at bounding box center [551, 130] width 49 height 24
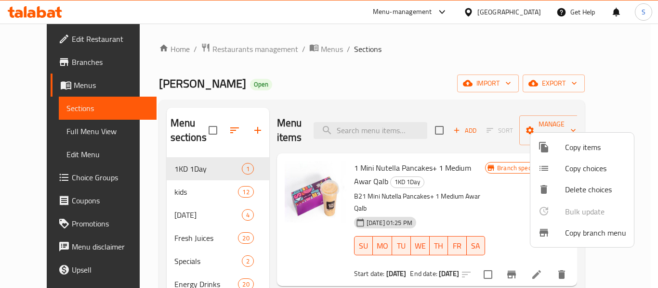
click at [593, 231] on span "Copy branch menu" at bounding box center [595, 233] width 61 height 12
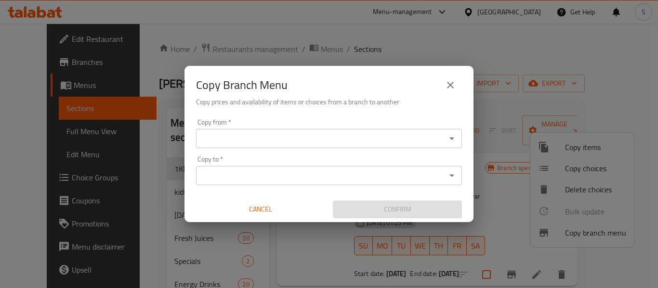
click at [329, 131] on div "Copy from *" at bounding box center [329, 138] width 266 height 19
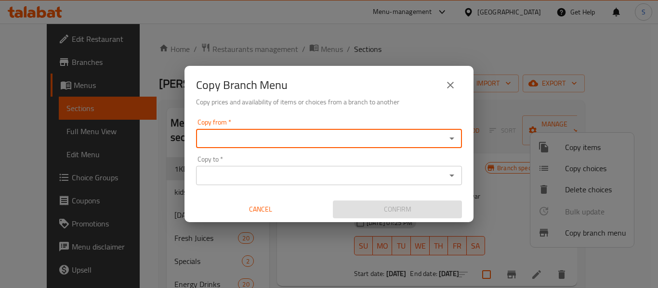
click at [349, 139] on input "Copy from   *" at bounding box center [321, 138] width 244 height 13
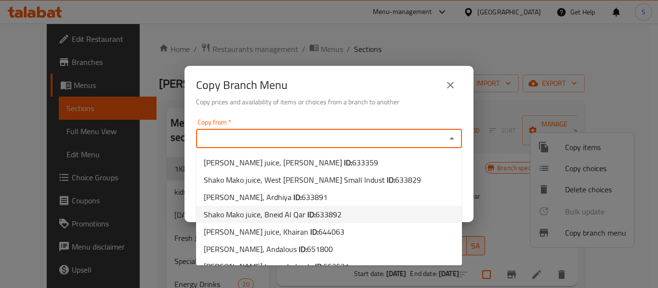
scroll to position [169, 0]
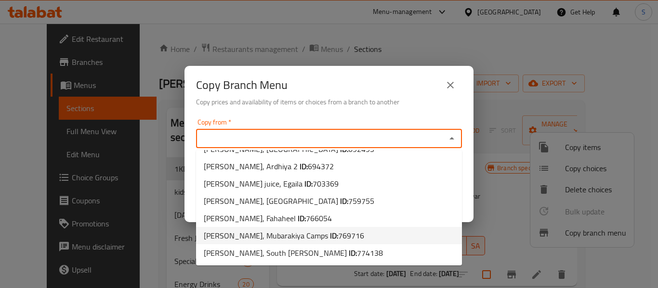
click at [359, 232] on span "769716" at bounding box center [351, 236] width 26 height 14
type input "[PERSON_NAME], Mubarakiya Camps"
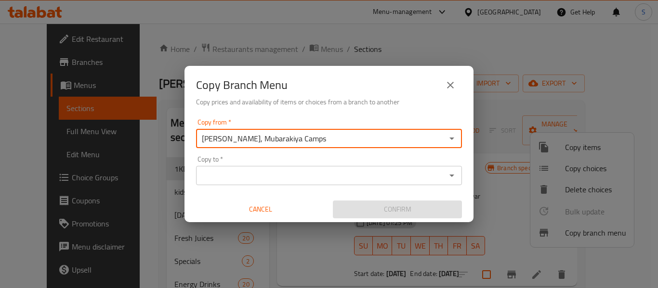
click at [367, 174] on input "Copy to   *" at bounding box center [321, 175] width 244 height 13
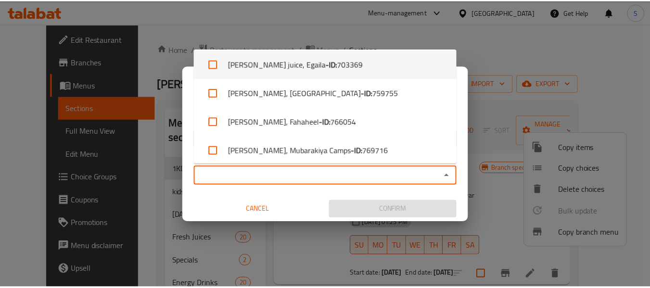
scroll to position [354, 0]
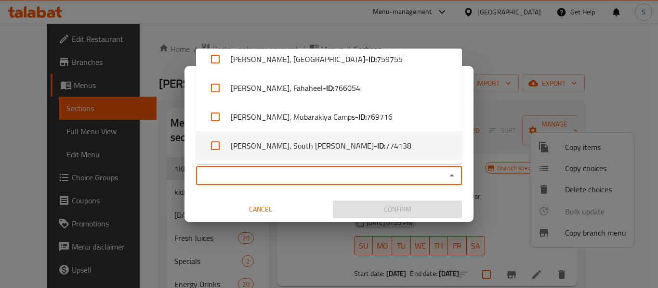
click at [362, 143] on li "[PERSON_NAME], South [PERSON_NAME] - ID: 774138" at bounding box center [329, 145] width 266 height 29
checkbox input "true"
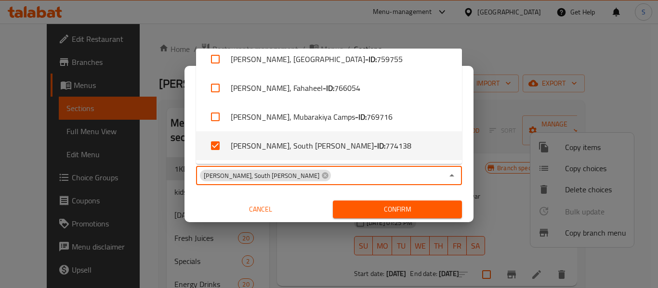
click at [384, 212] on span "Confirm" at bounding box center [397, 210] width 114 height 12
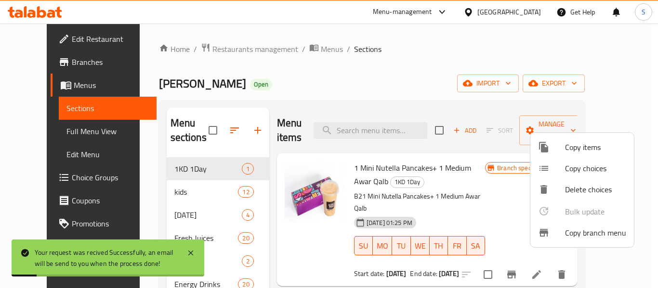
click at [29, 61] on div at bounding box center [329, 144] width 658 height 288
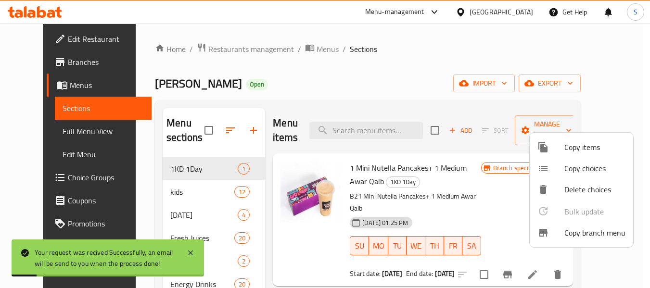
click at [68, 61] on span "Branches" at bounding box center [106, 62] width 76 height 12
